Goal: Task Accomplishment & Management: Complete application form

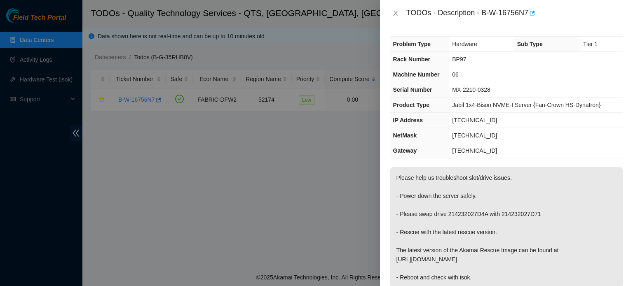
scroll to position [51, 0]
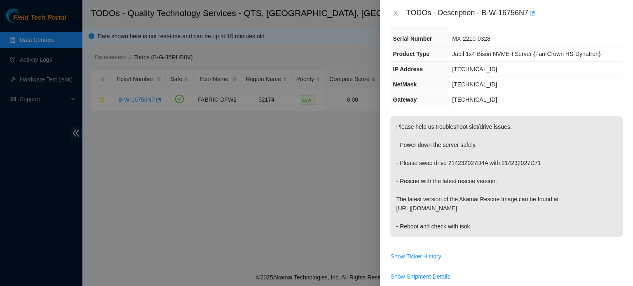
click at [248, 176] on div at bounding box center [316, 143] width 633 height 286
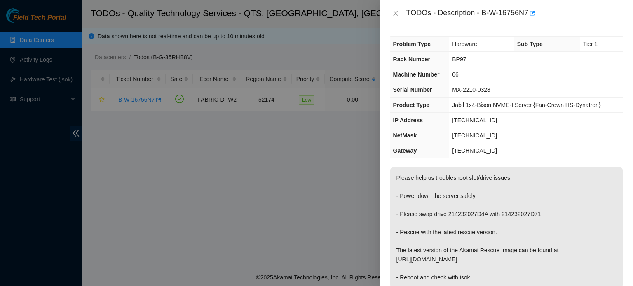
scroll to position [347, 0]
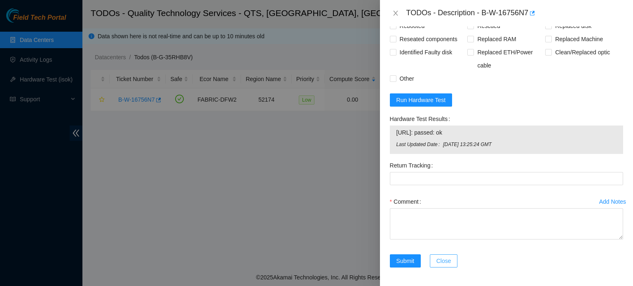
click at [447, 255] on button "Close" at bounding box center [444, 261] width 28 height 13
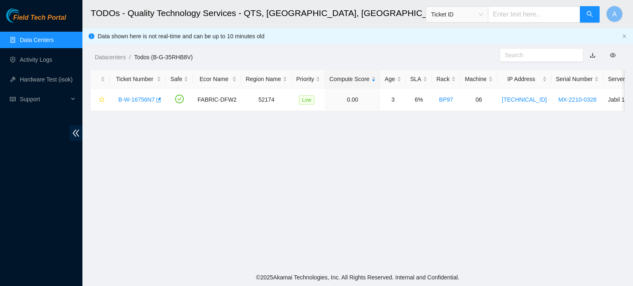
scroll to position [226, 0]
click at [27, 41] on link "Data Centers" at bounding box center [37, 40] width 34 height 7
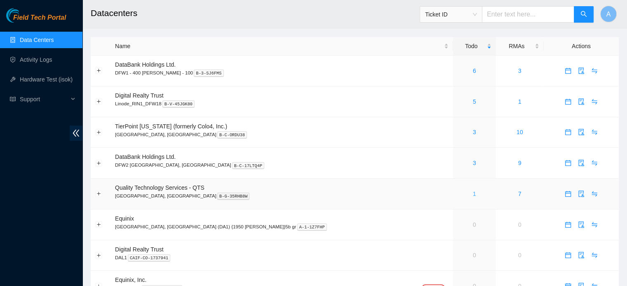
click at [473, 194] on link "1" at bounding box center [474, 194] width 3 height 7
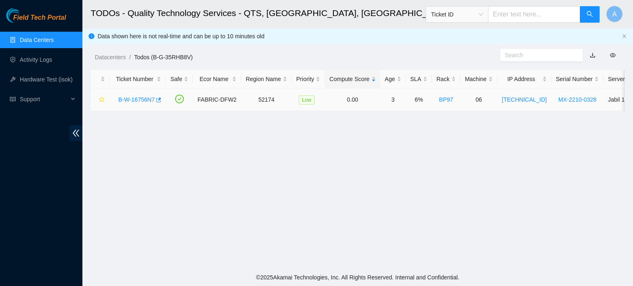
click at [129, 97] on link "B-W-16756N7" at bounding box center [136, 99] width 36 height 7
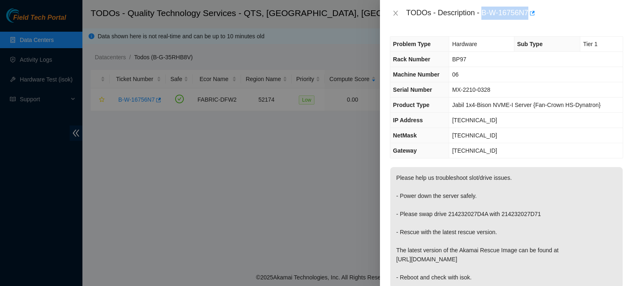
drag, startPoint x: 483, startPoint y: 12, endPoint x: 529, endPoint y: 19, distance: 46.7
click at [529, 19] on div "TODOs - Description - B-W-16756N7" at bounding box center [514, 13] width 217 height 13
copy div "B-W-16756N7"
click at [369, 170] on div at bounding box center [316, 143] width 633 height 286
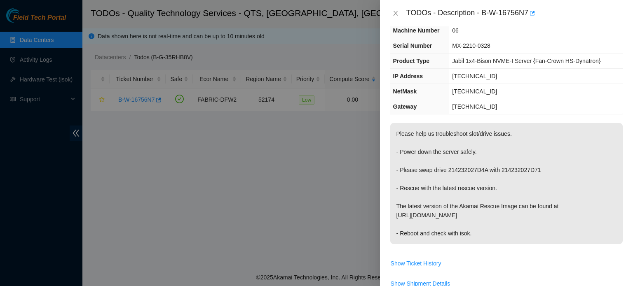
click at [597, 202] on p "Please help us troubleshoot slot/drive issues. - Power down the server safely. …" at bounding box center [506, 183] width 232 height 121
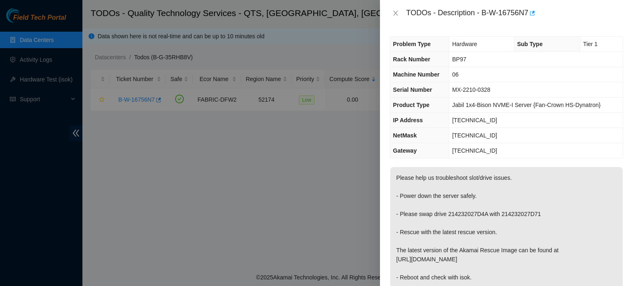
scroll to position [210, 0]
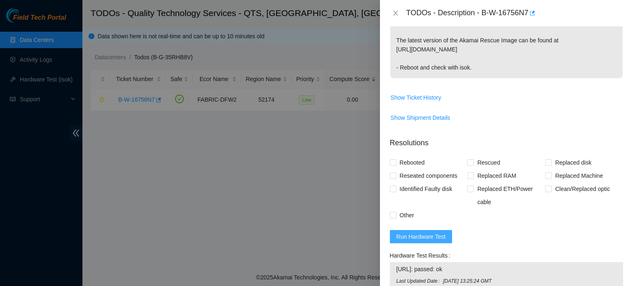
click at [424, 239] on span "Run Hardware Test" at bounding box center [420, 236] width 49 height 9
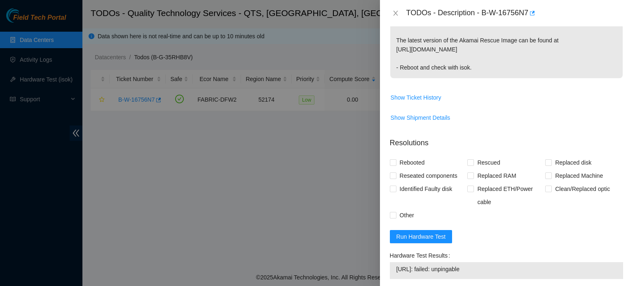
click at [607, 136] on p "Resolutions" at bounding box center [506, 140] width 233 height 18
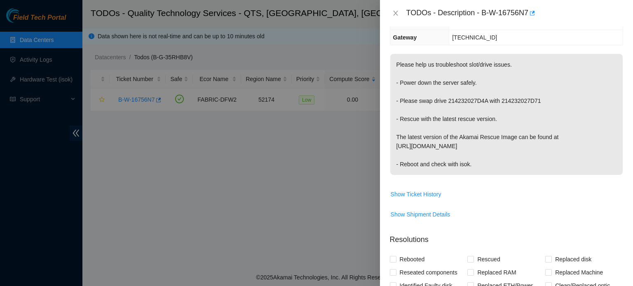
scroll to position [0, 0]
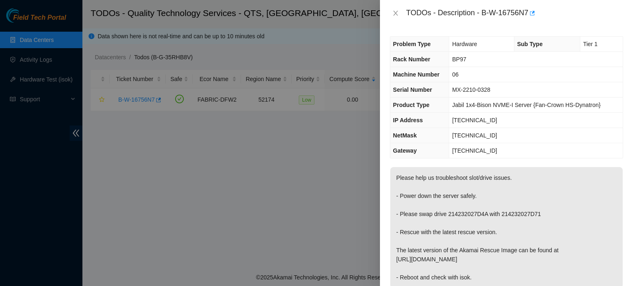
click at [626, 211] on div "Problem Type Hardware Sub Type Tier 1 Rack Number BP97 Machine Number 06 Serial…" at bounding box center [506, 156] width 253 height 260
click at [600, 167] on p "Please help us troubleshoot slot/drive issues. - Power down the server safely. …" at bounding box center [506, 227] width 232 height 121
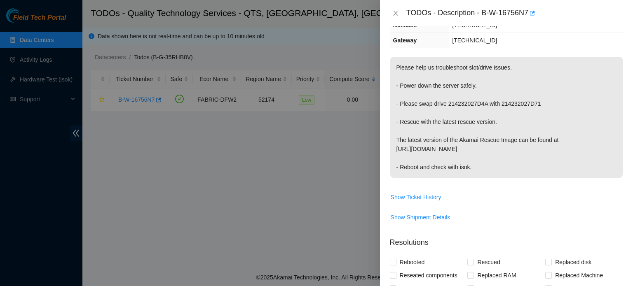
scroll to position [124, 0]
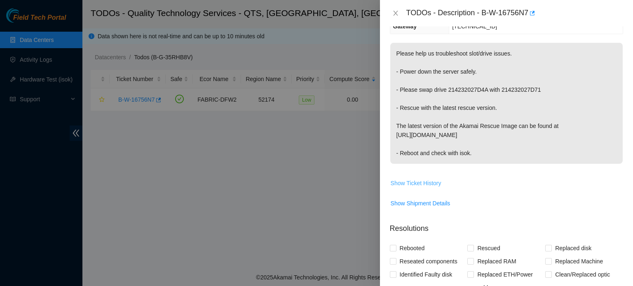
click at [426, 185] on span "Show Ticket History" at bounding box center [416, 183] width 51 height 9
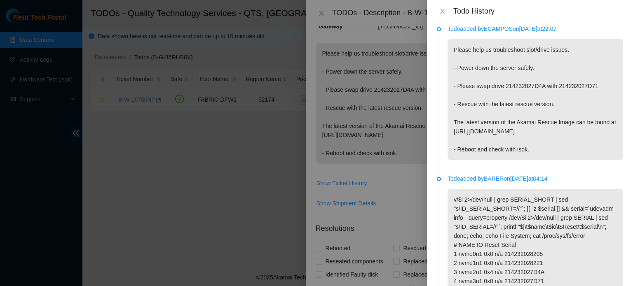
scroll to position [0, 0]
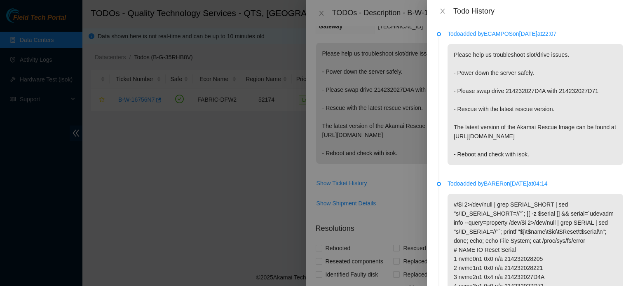
click at [597, 150] on p "Please help us troubleshoot slot/drive issues. - Power down the server safely. …" at bounding box center [535, 104] width 176 height 121
click at [614, 98] on p "Please help us troubleshoot slot/drive issues. - Power down the server safely. …" at bounding box center [535, 104] width 176 height 121
click at [400, 66] on div at bounding box center [316, 143] width 633 height 286
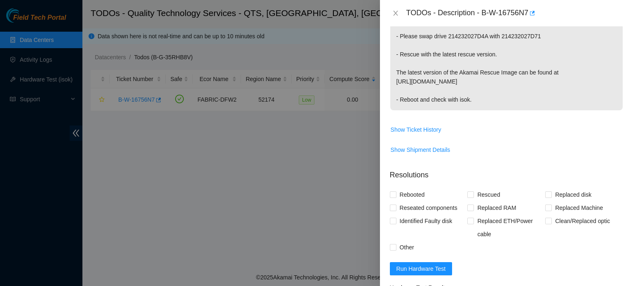
scroll to position [234, 0]
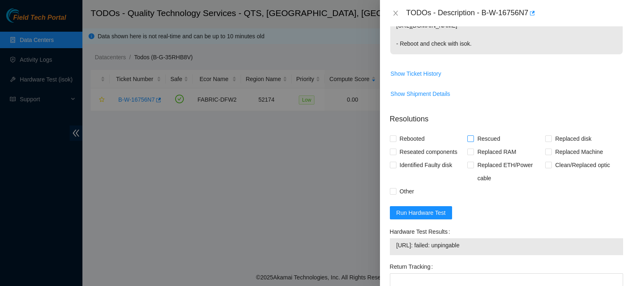
click at [474, 140] on span "Rescued" at bounding box center [488, 138] width 29 height 13
click at [472, 140] on input "Rescued" at bounding box center [470, 139] width 6 height 6
checkbox input "true"
click at [415, 136] on span "Rebooted" at bounding box center [412, 138] width 32 height 13
click at [396, 136] on input "Rebooted" at bounding box center [393, 139] width 6 height 6
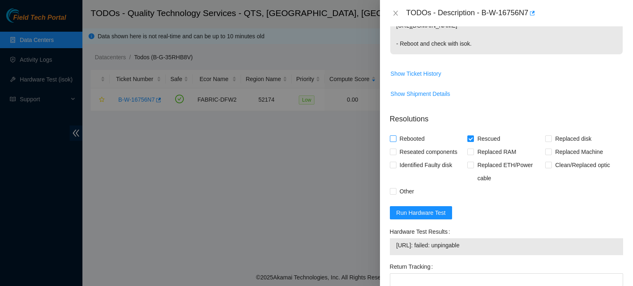
checkbox input "true"
click at [442, 163] on span "Identified Faulty disk" at bounding box center [425, 165] width 59 height 13
click at [396, 163] on input "Identified Faulty disk" at bounding box center [393, 165] width 6 height 6
checkbox input "true"
click at [389, 189] on div "Problem Type Hardware Sub Type Tier 1 Rack Number BP97 Machine Number 06 Serial…" at bounding box center [506, 156] width 253 height 260
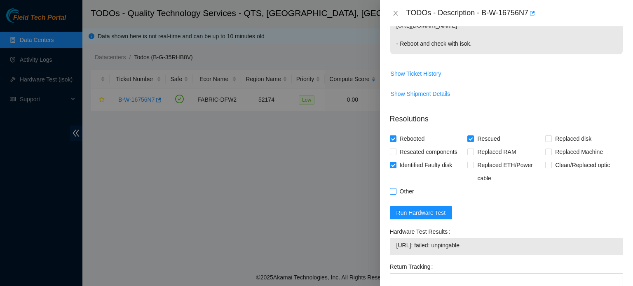
click at [391, 191] on input "Other" at bounding box center [393, 191] width 6 height 6
checkbox input "true"
click at [413, 208] on span "Run Hardware Test" at bounding box center [420, 212] width 49 height 9
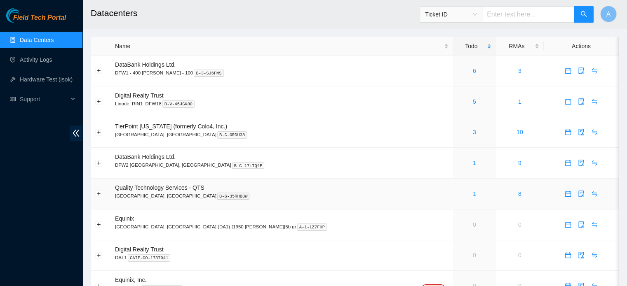
click at [473, 194] on link "1" at bounding box center [474, 194] width 3 height 7
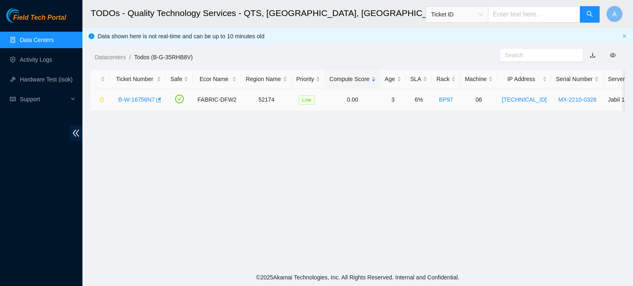
click at [134, 98] on link "B-W-16756N7" at bounding box center [136, 99] width 36 height 7
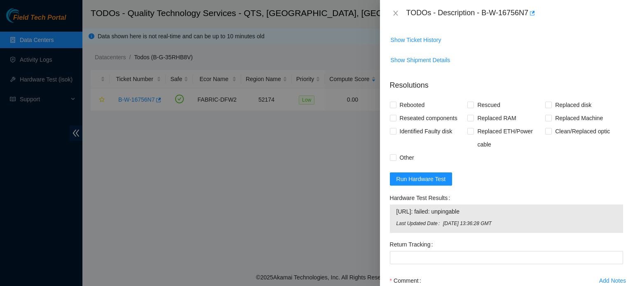
scroll to position [269, 0]
click at [428, 176] on span "Run Hardware Test" at bounding box center [420, 178] width 49 height 9
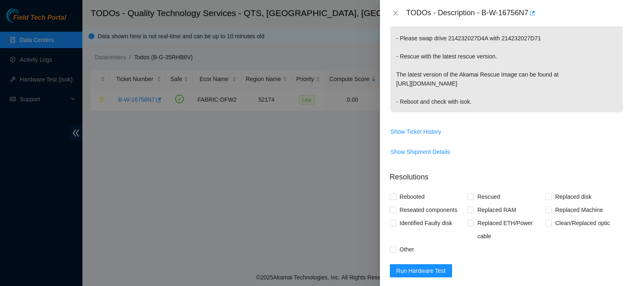
scroll to position [176, 0]
click at [474, 197] on span "Rescued" at bounding box center [488, 197] width 29 height 13
click at [473, 197] on input "Rescued" at bounding box center [470, 197] width 6 height 6
checkbox input "true"
click at [419, 224] on span "Identified Faulty disk" at bounding box center [425, 223] width 59 height 13
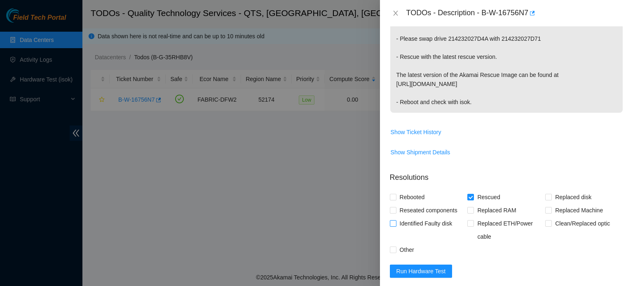
click at [396, 224] on input "Identified Faulty disk" at bounding box center [393, 223] width 6 height 6
checkbox input "true"
click at [412, 193] on span "Rebooted" at bounding box center [412, 197] width 32 height 13
click at [396, 194] on input "Rebooted" at bounding box center [393, 197] width 6 height 6
checkbox input "true"
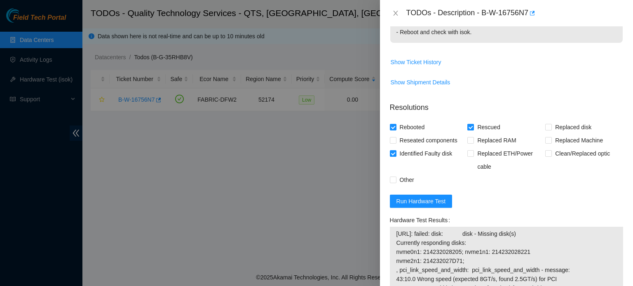
scroll to position [246, 0]
click at [402, 180] on span "Other" at bounding box center [406, 179] width 21 height 13
click at [396, 180] on input "Other" at bounding box center [393, 179] width 6 height 6
checkbox input "true"
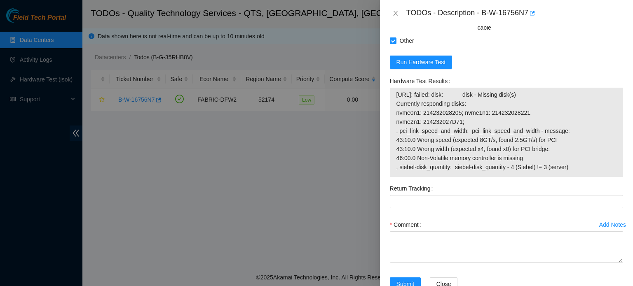
scroll to position [340, 0]
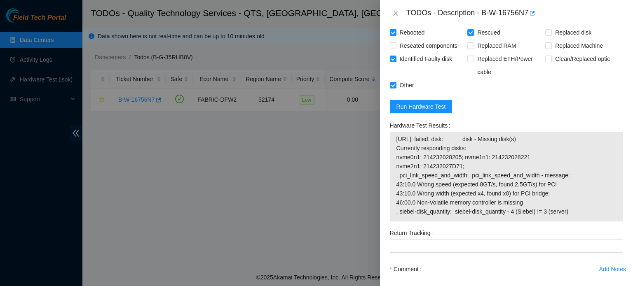
click at [425, 113] on form "Resolutions Rebooted Rescued Replaced disk Reseated components Replaced RAM Rep…" at bounding box center [506, 173] width 233 height 344
click at [411, 106] on span "Run Hardware Test" at bounding box center [420, 106] width 49 height 9
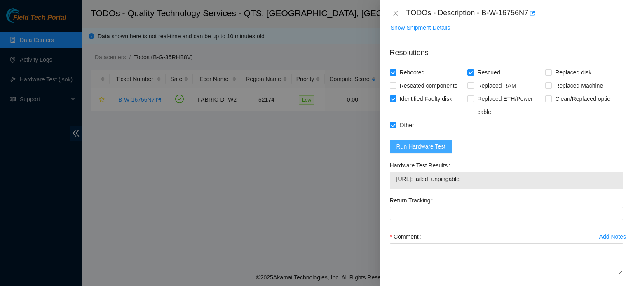
scroll to position [336, 0]
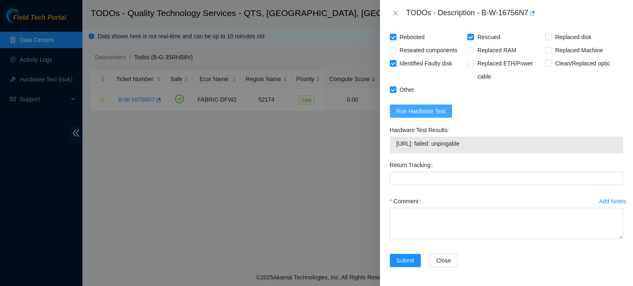
click at [411, 107] on span "Run Hardware Test" at bounding box center [420, 111] width 49 height 9
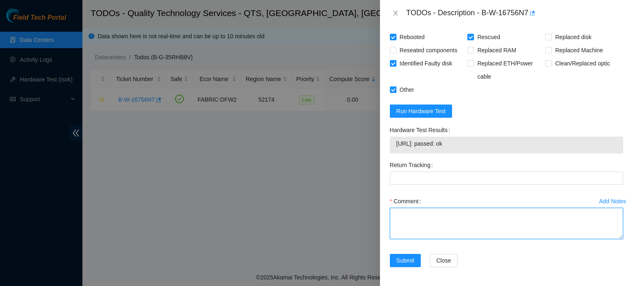
click at [412, 232] on textarea "Comment" at bounding box center [506, 223] width 233 height 31
type textarea "Shut down server. Swapped both drives slots. Tried rescue but failed. Went thro…"
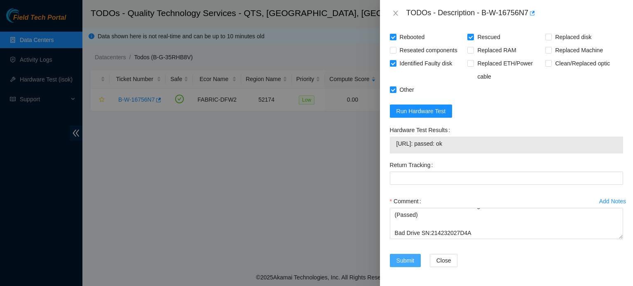
click at [405, 263] on span "Submit" at bounding box center [405, 260] width 18 height 9
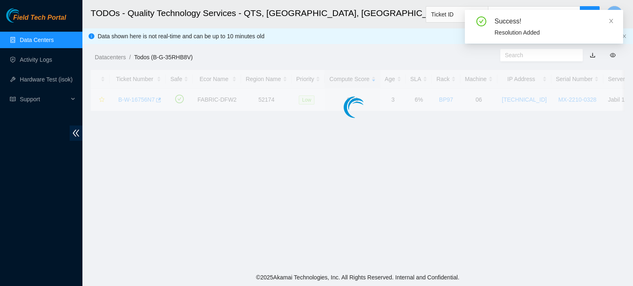
scroll to position [257, 0]
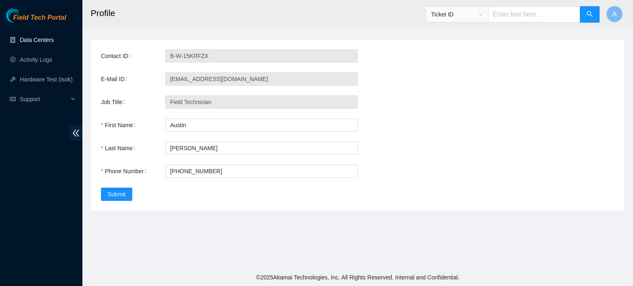
click at [52, 37] on link "Data Centers" at bounding box center [37, 40] width 34 height 7
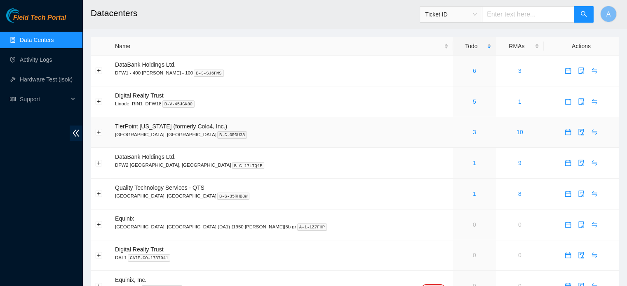
click at [457, 135] on div "3" at bounding box center [474, 132] width 34 height 9
